Goal: Transaction & Acquisition: Book appointment/travel/reservation

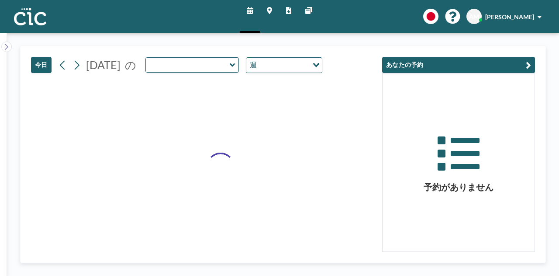
type input "Suzuran"
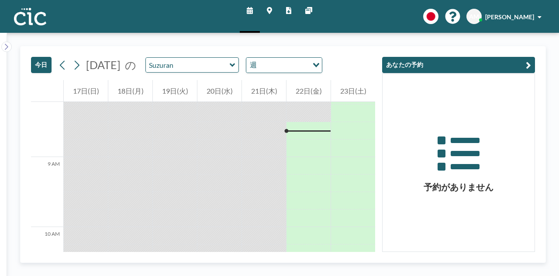
scroll to position [577, 0]
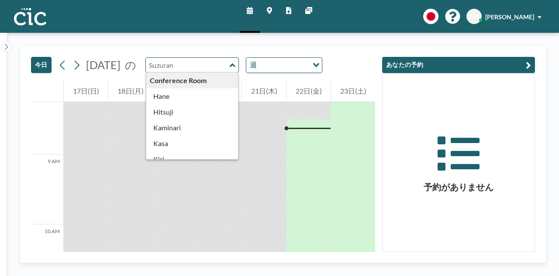
click at [230, 67] on input "text" at bounding box center [188, 65] width 84 height 14
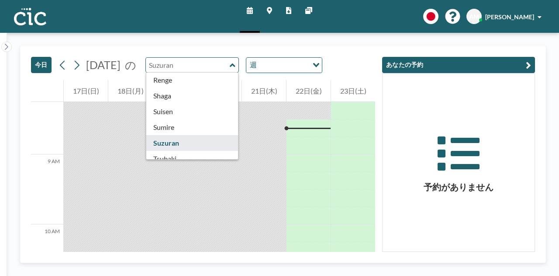
scroll to position [354, 0]
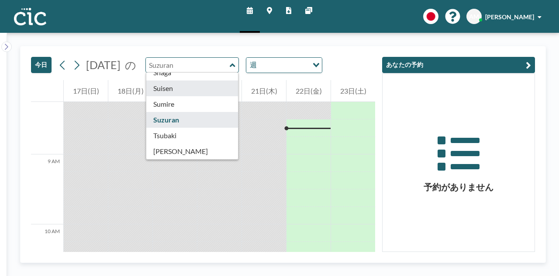
type input "Suisen"
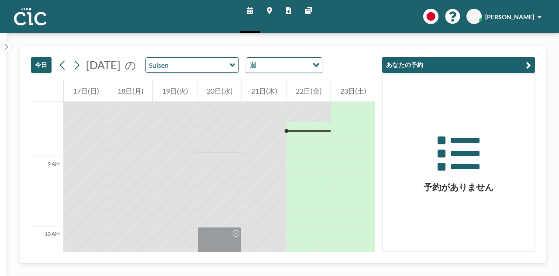
scroll to position [577, 0]
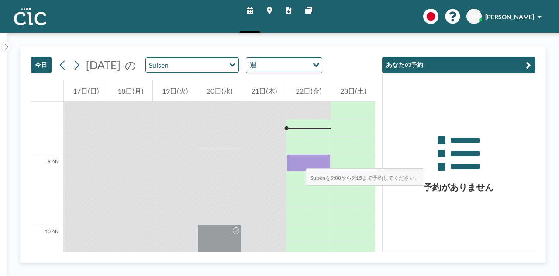
click at [297, 160] on div at bounding box center [309, 162] width 44 height 17
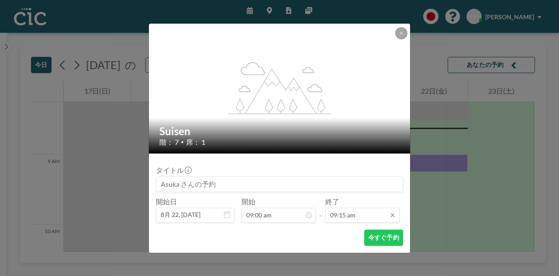
scroll to position [16, 0]
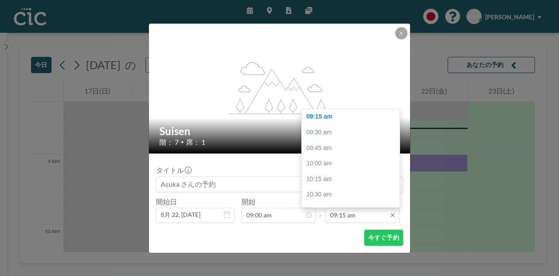
click at [349, 215] on input "09:15 am" at bounding box center [363, 215] width 74 height 15
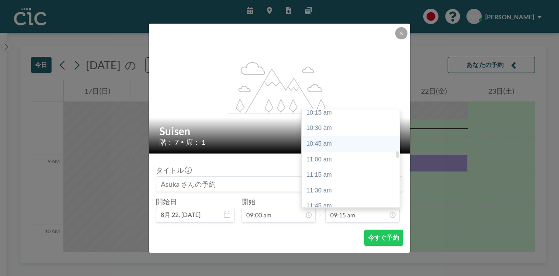
click at [344, 146] on div "10:45 am" at bounding box center [353, 144] width 102 height 16
type input "10:45 am"
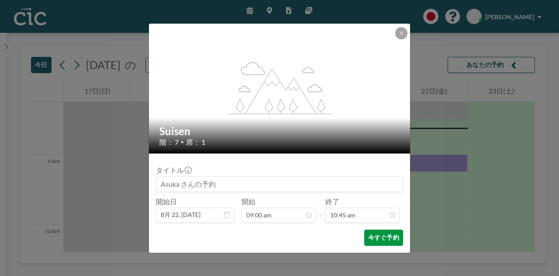
scroll to position [669, 0]
click at [387, 234] on button "今すぐ予約" at bounding box center [383, 237] width 39 height 16
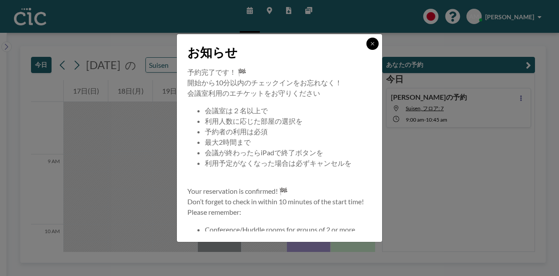
click at [375, 49] on button at bounding box center [373, 44] width 12 height 12
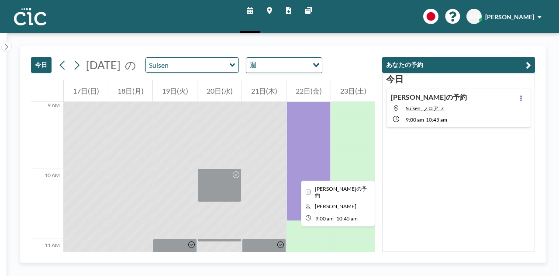
scroll to position [645, 0]
